Goal: Task Accomplishment & Management: Manage account settings

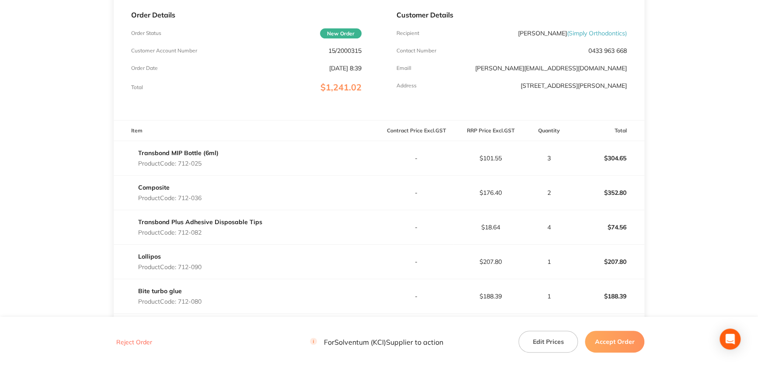
scroll to position [90, 0]
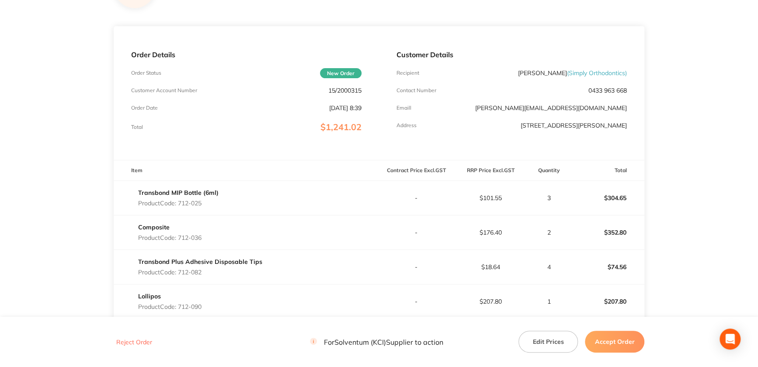
click at [350, 87] on p "15/2000315" at bounding box center [344, 90] width 33 height 7
copy p "2000315"
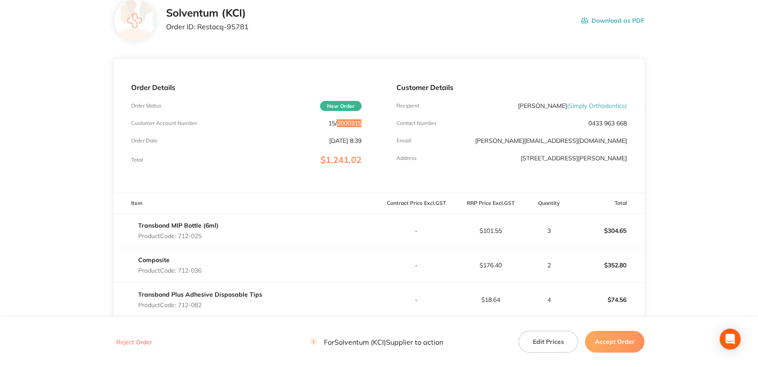
scroll to position [10, 0]
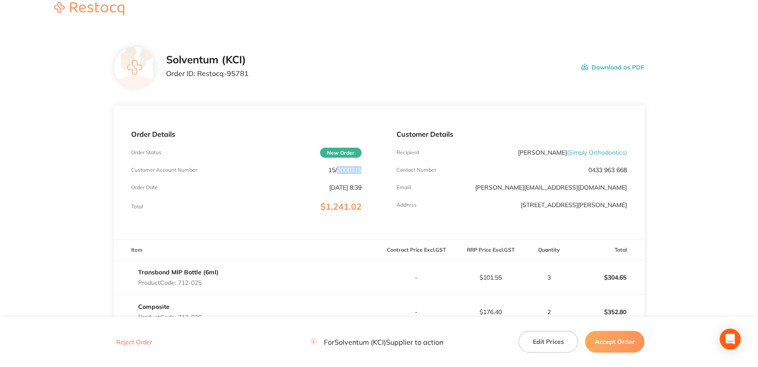
click at [248, 70] on div "Solventum (KCI) Order ID: Restocq- 95781 Download as PDF" at bounding box center [405, 67] width 478 height 27
click at [240, 72] on p "Order ID: Restocq- 95781" at bounding box center [207, 73] width 83 height 8
copy p "95781"
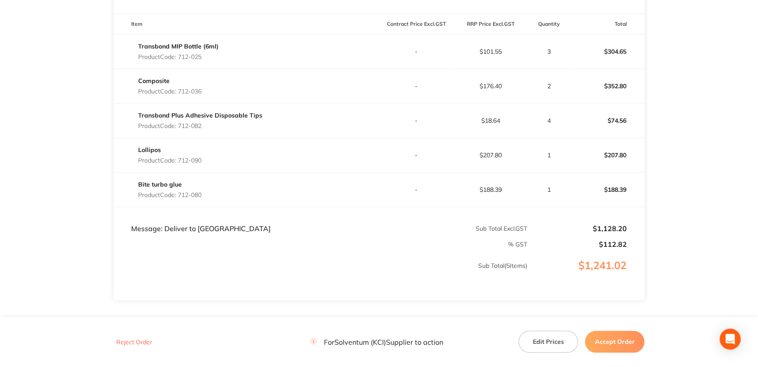
scroll to position [249, 0]
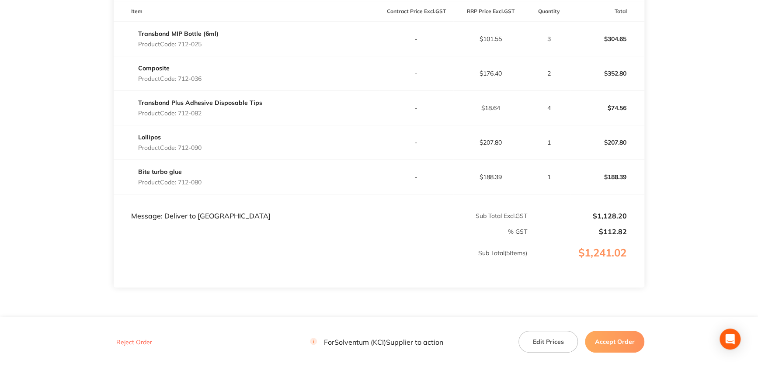
click at [617, 345] on button "Accept Order" at bounding box center [614, 342] width 59 height 22
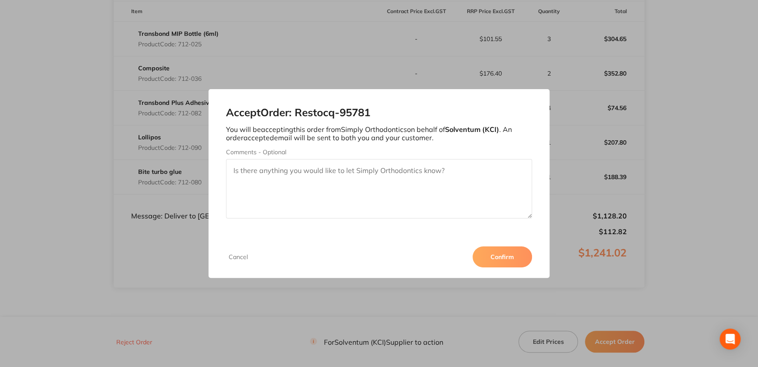
click at [487, 251] on button "Confirm" at bounding box center [501, 256] width 59 height 21
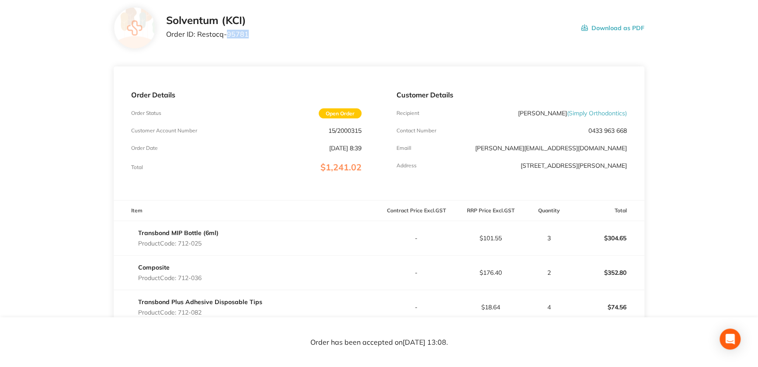
scroll to position [0, 0]
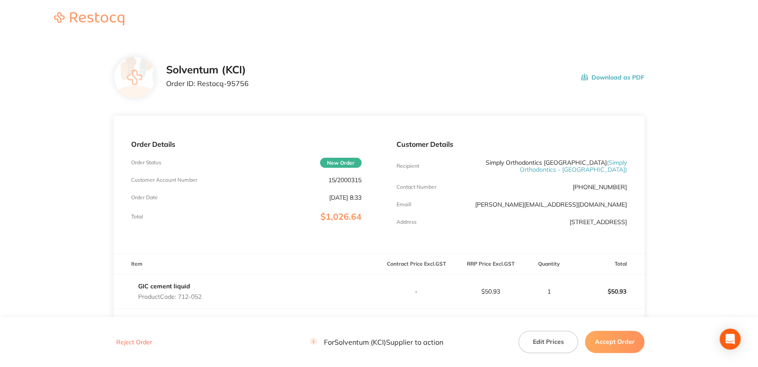
click at [233, 84] on p "Order ID: Restocq- 95756" at bounding box center [207, 84] width 83 height 8
copy p "95756"
click at [234, 86] on p "Order ID: Restocq- 95756" at bounding box center [207, 84] width 83 height 8
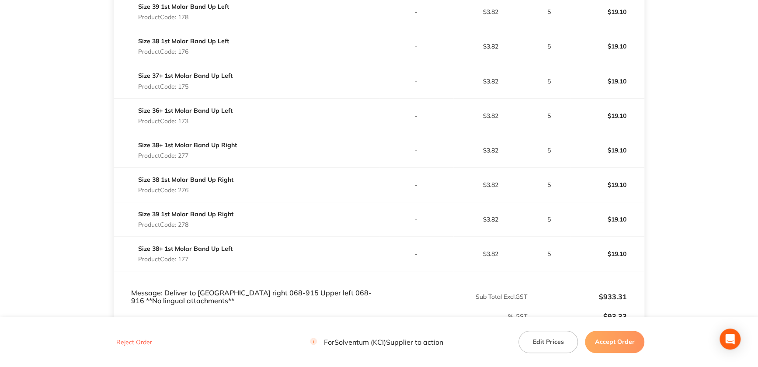
scroll to position [397, 0]
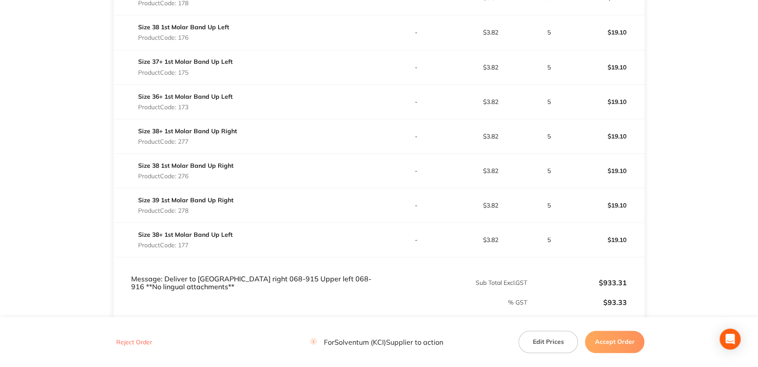
click at [596, 337] on button "Accept Order" at bounding box center [614, 342] width 59 height 22
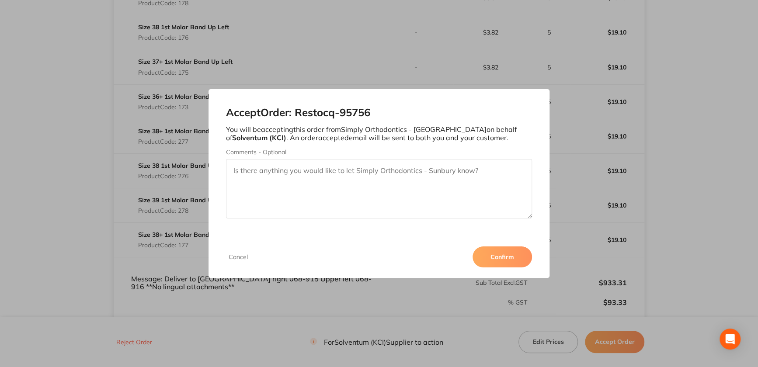
click at [494, 259] on button "Confirm" at bounding box center [501, 256] width 59 height 21
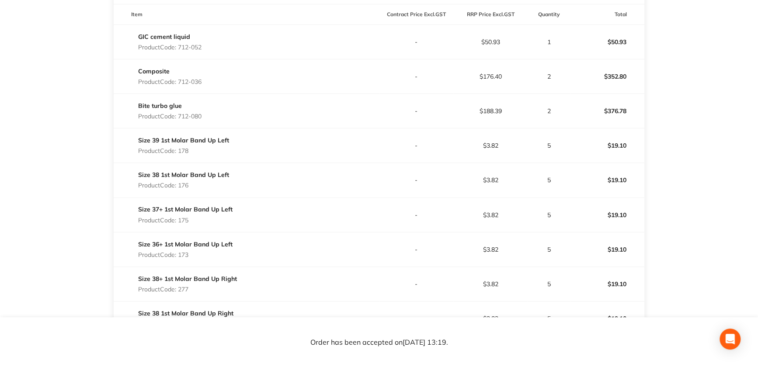
scroll to position [159, 0]
